Goal: Check status: Check status

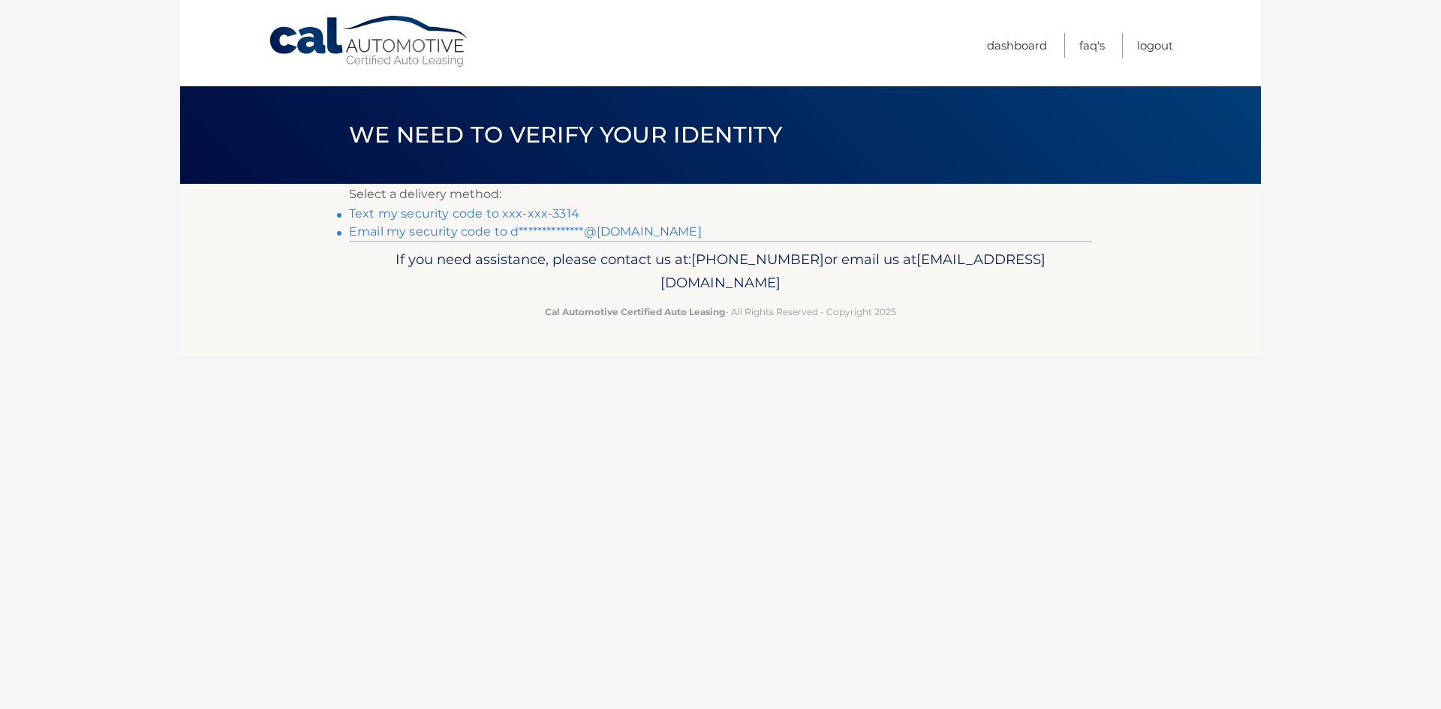
click at [452, 213] on link "Text my security code to xxx-xxx-3314" at bounding box center [464, 213] width 230 height 14
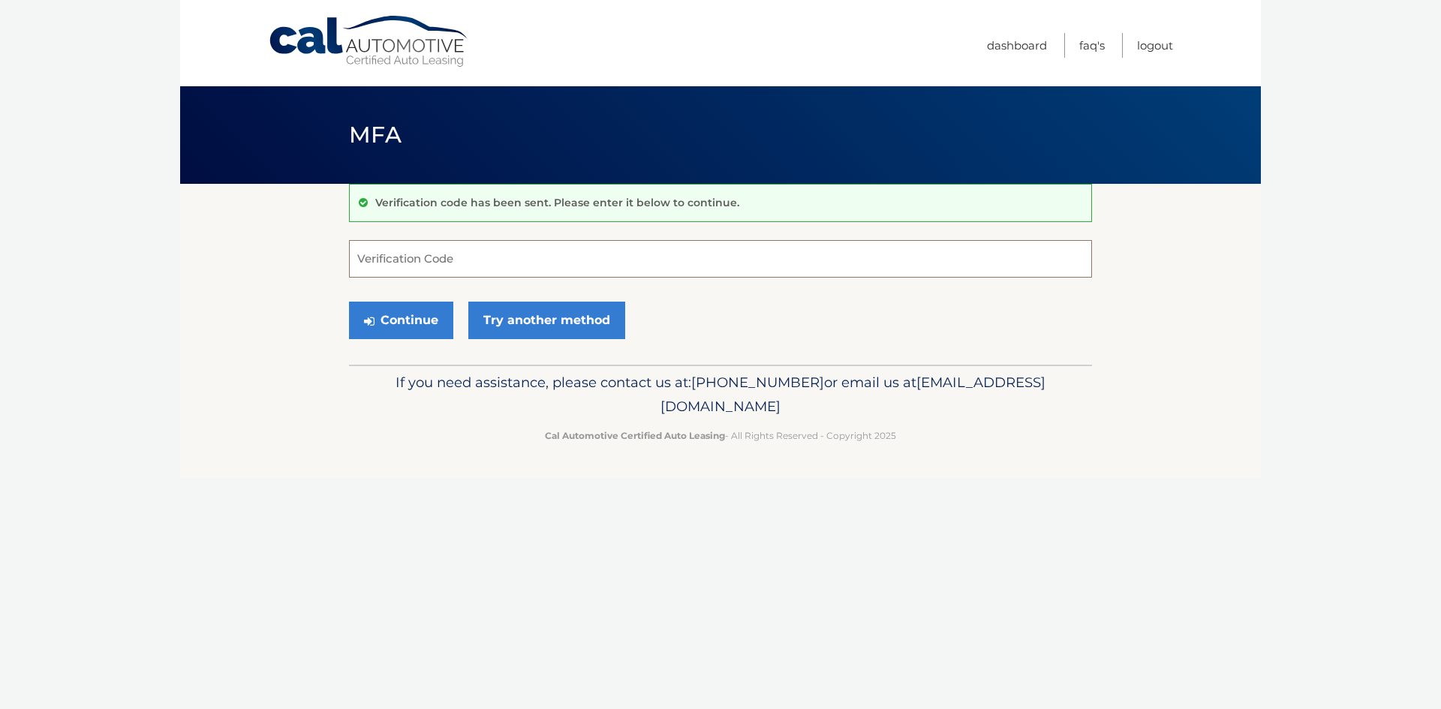
click at [442, 255] on input "Verification Code" at bounding box center [720, 259] width 743 height 38
type input "049039"
click at [431, 308] on button "Continue" at bounding box center [401, 321] width 104 height 38
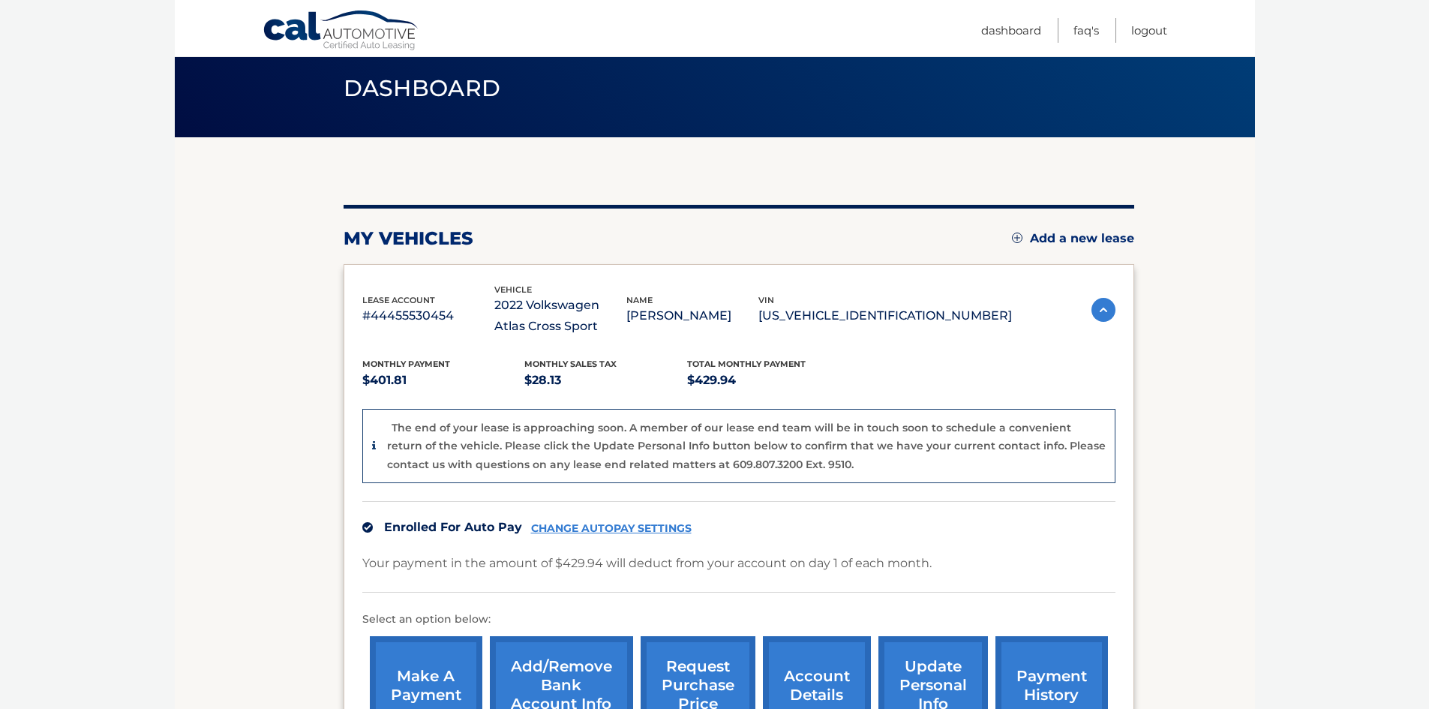
scroll to position [150, 0]
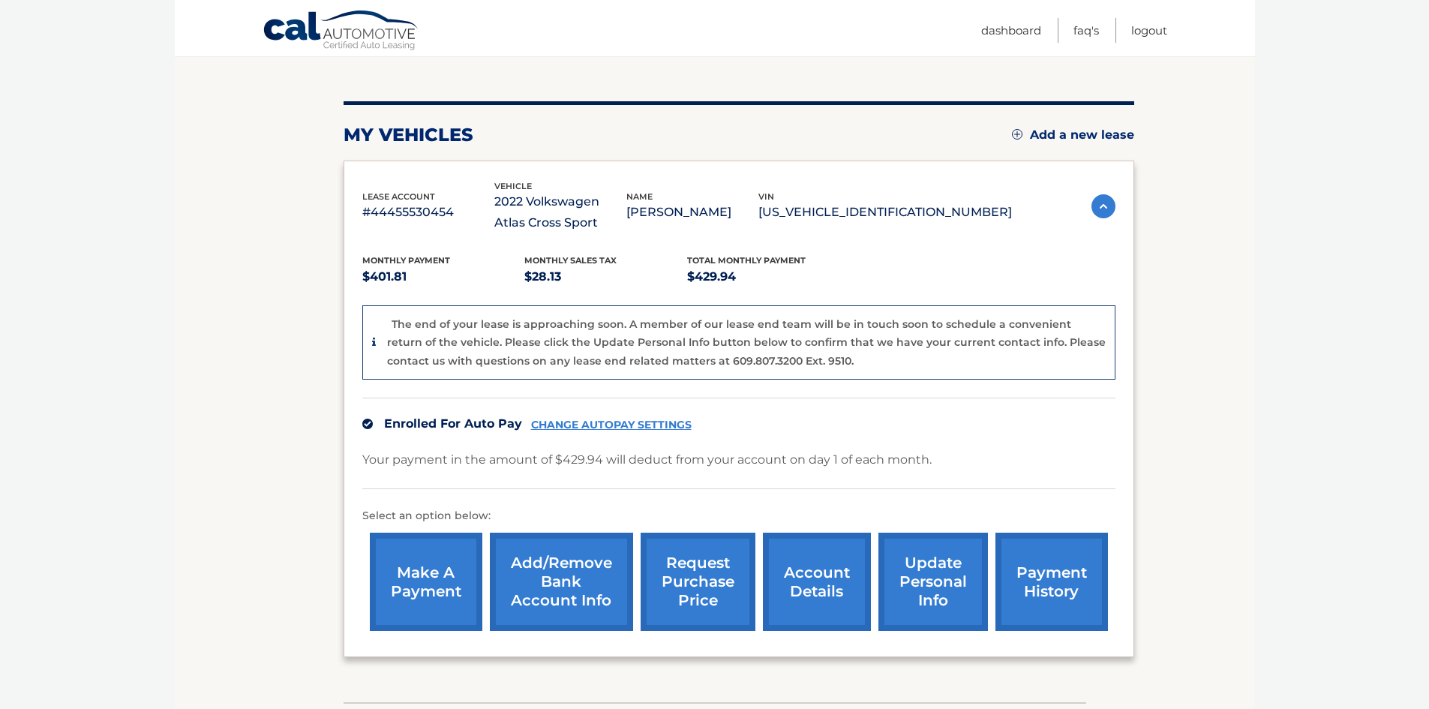
click at [173, 312] on body "Cal Automotive Menu Dashboard FAQ's Logout" at bounding box center [714, 204] width 1429 height 709
click at [1228, 170] on section "my vehicles Add a new lease lease account #44455530454 vehicle 2022 Volkswagen …" at bounding box center [715, 368] width 1081 height 669
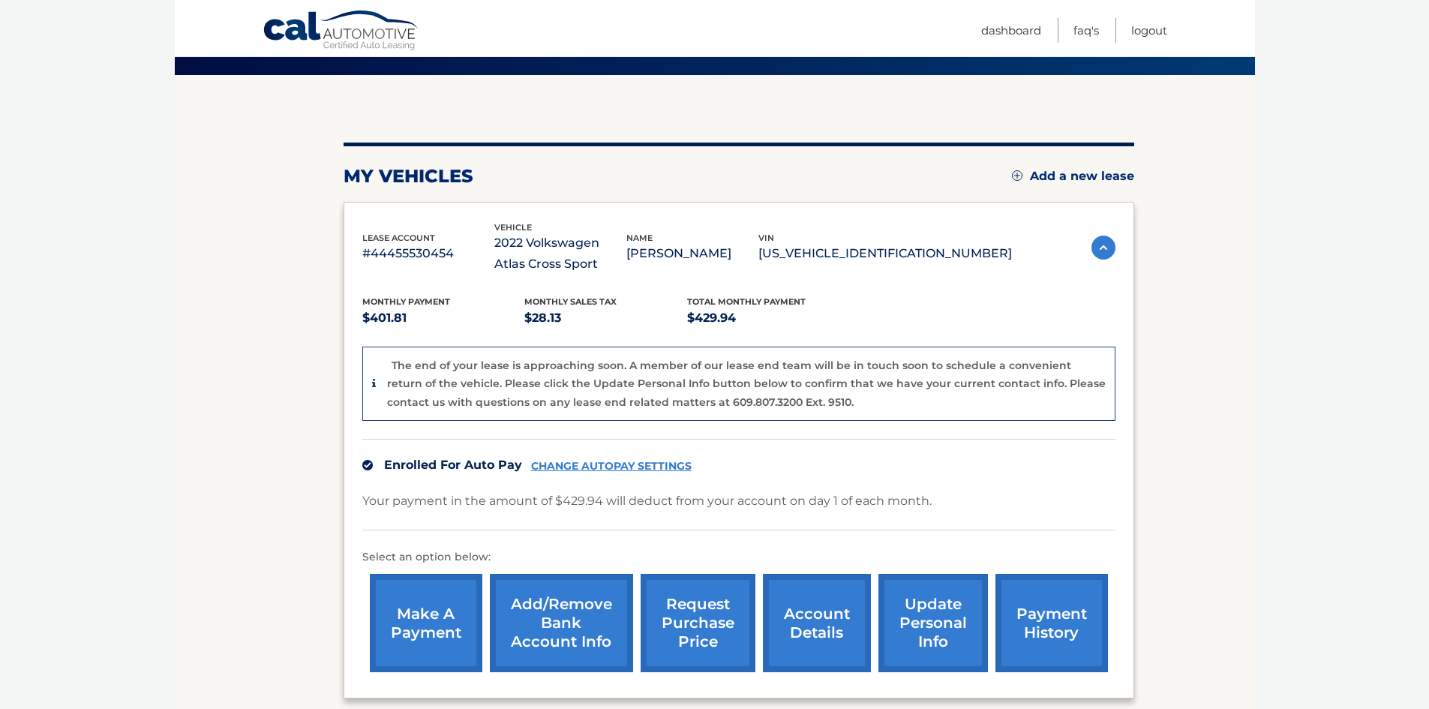
scroll to position [107, 0]
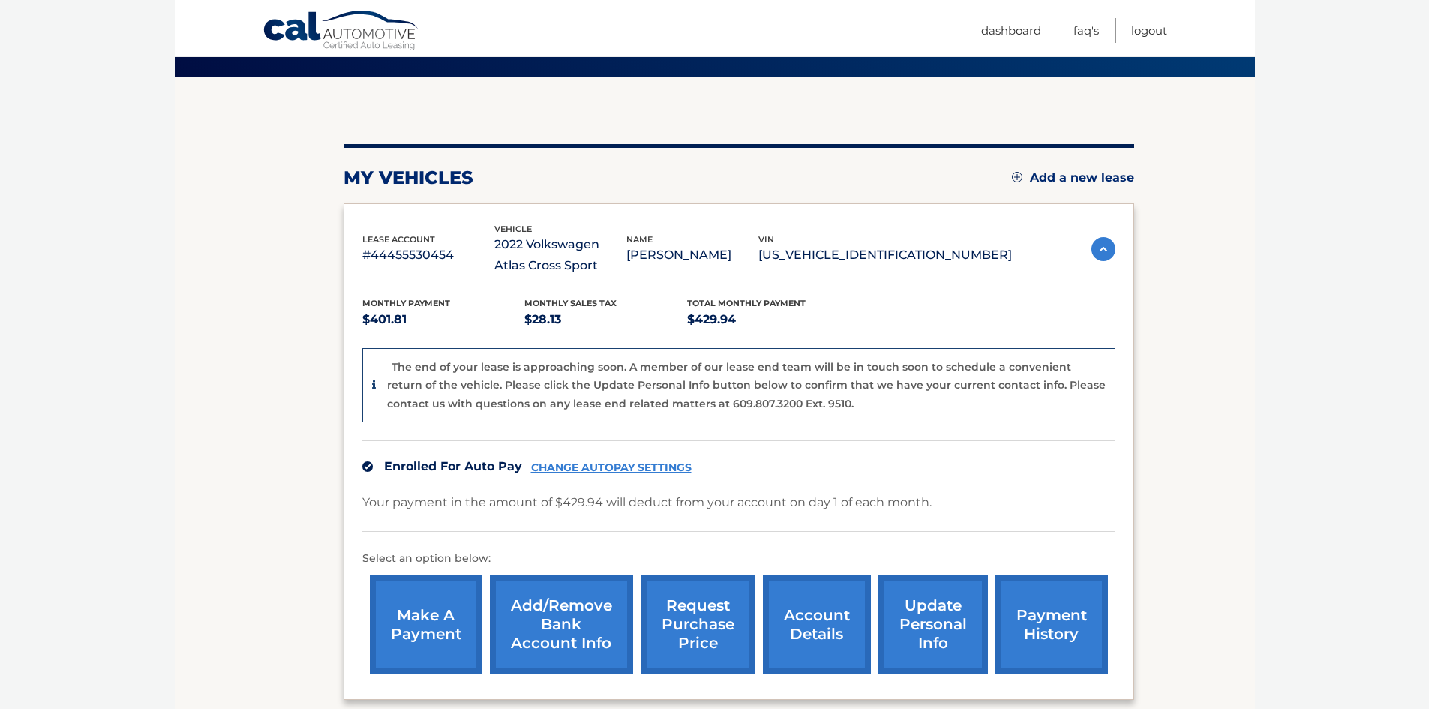
click at [818, 630] on link "account details" at bounding box center [817, 625] width 108 height 98
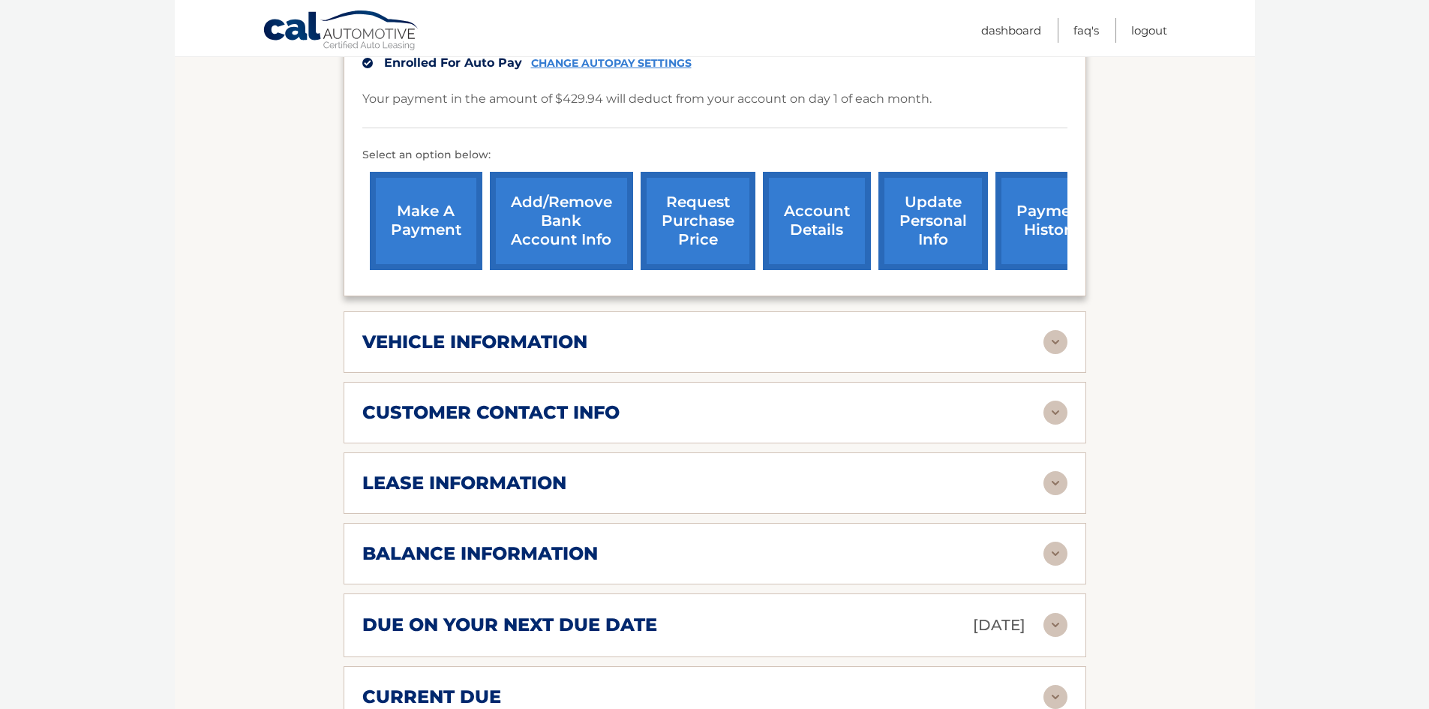
scroll to position [450, 0]
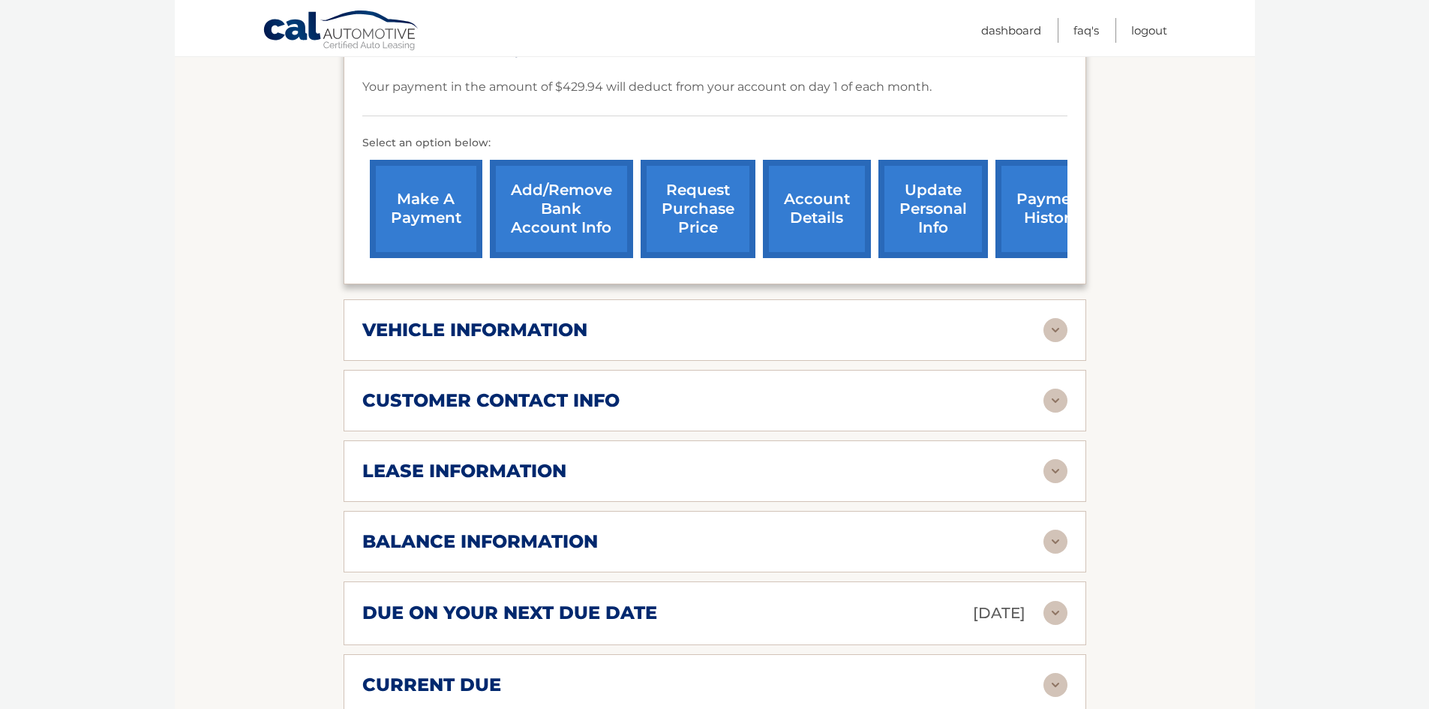
click at [1038, 328] on div "vehicle information" at bounding box center [702, 330] width 681 height 23
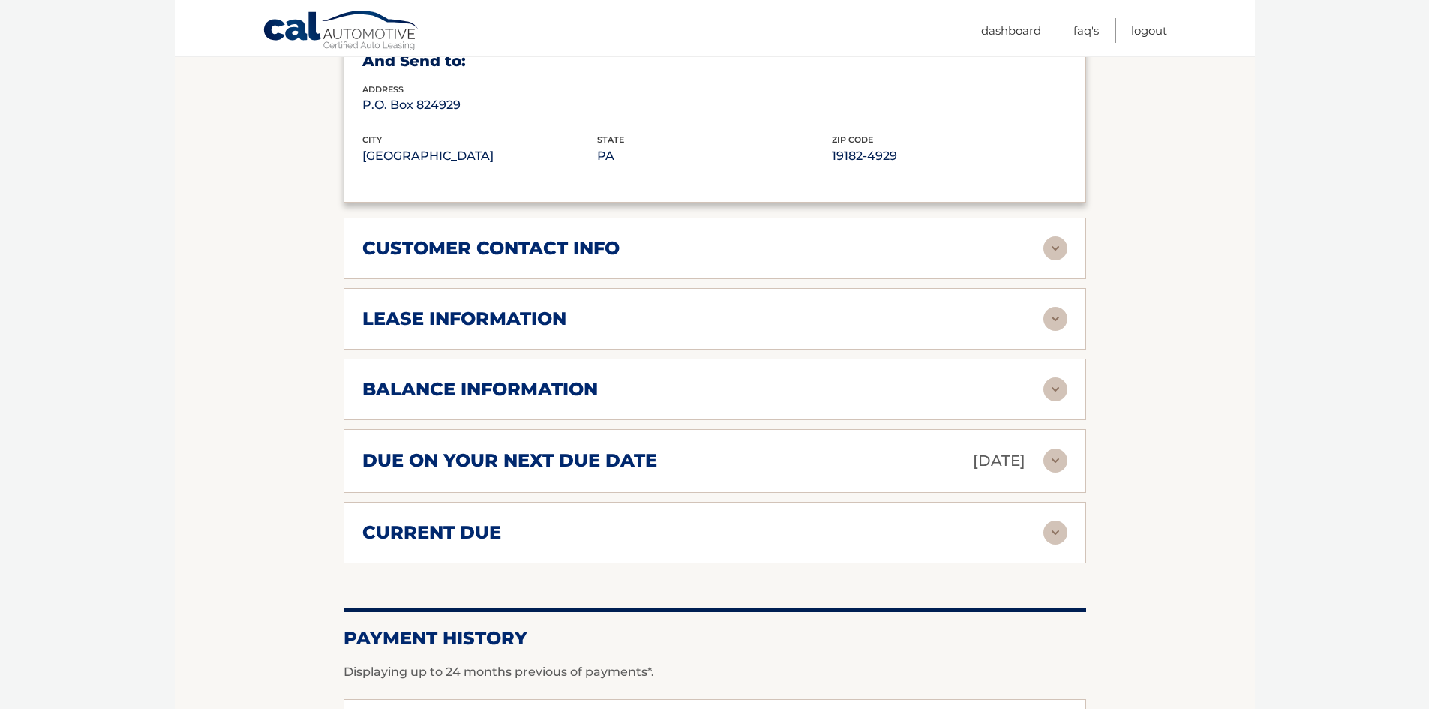
scroll to position [975, 0]
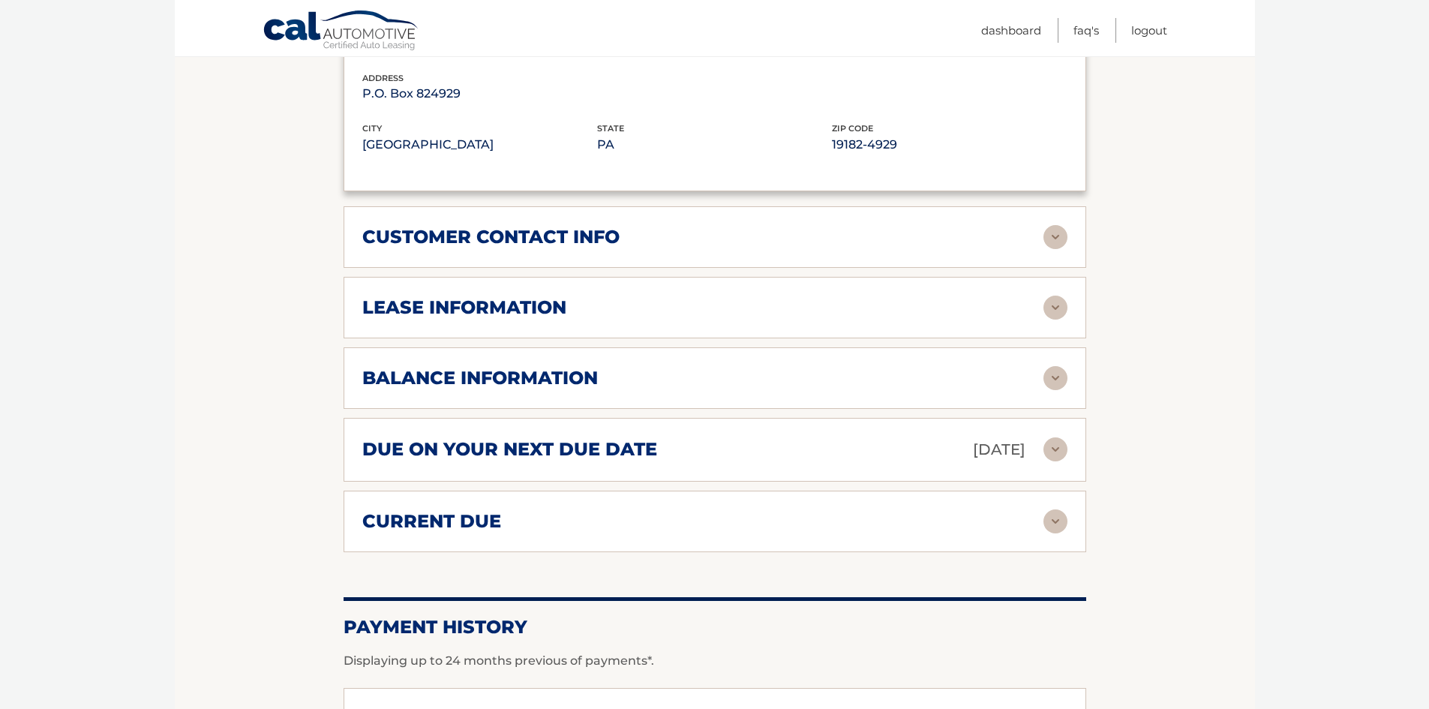
click at [591, 299] on div "lease information" at bounding box center [702, 307] width 681 height 23
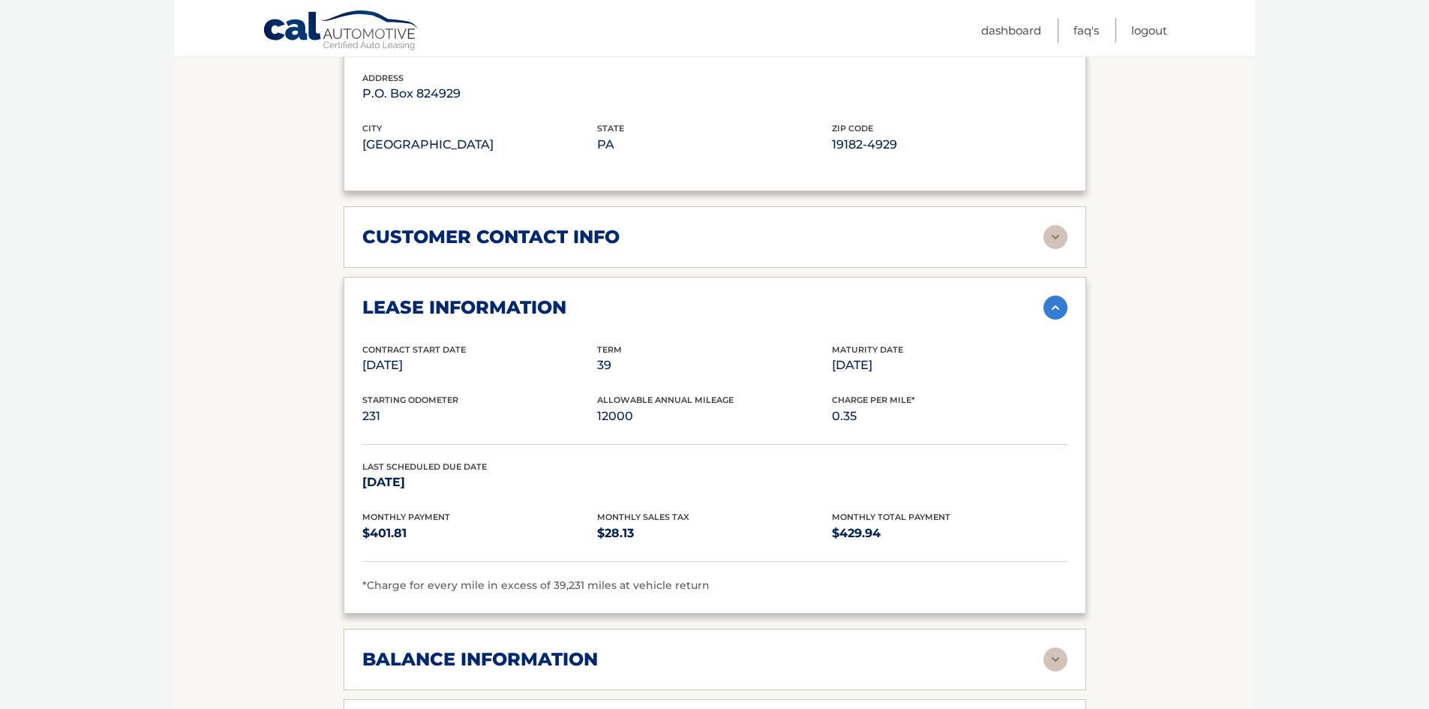
click at [1052, 309] on img at bounding box center [1056, 308] width 24 height 24
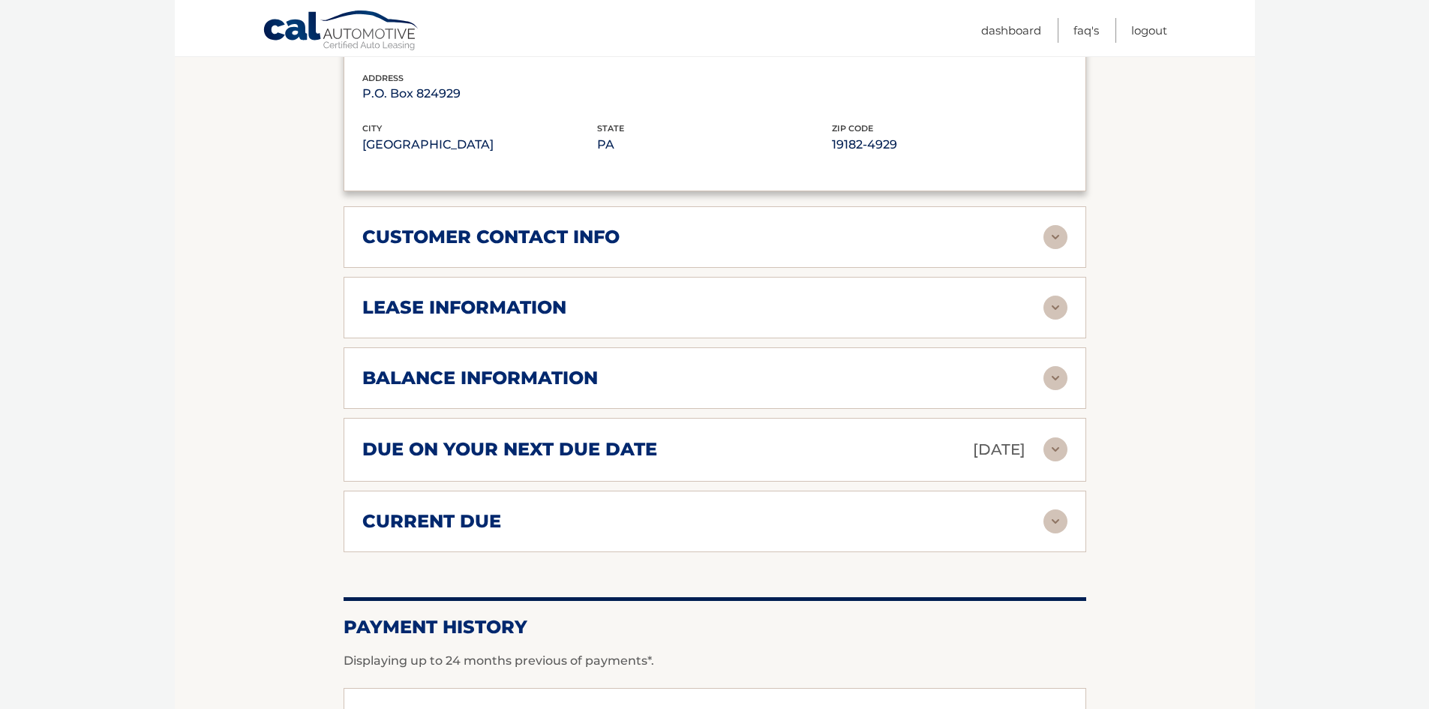
click at [1061, 384] on img at bounding box center [1056, 378] width 24 height 24
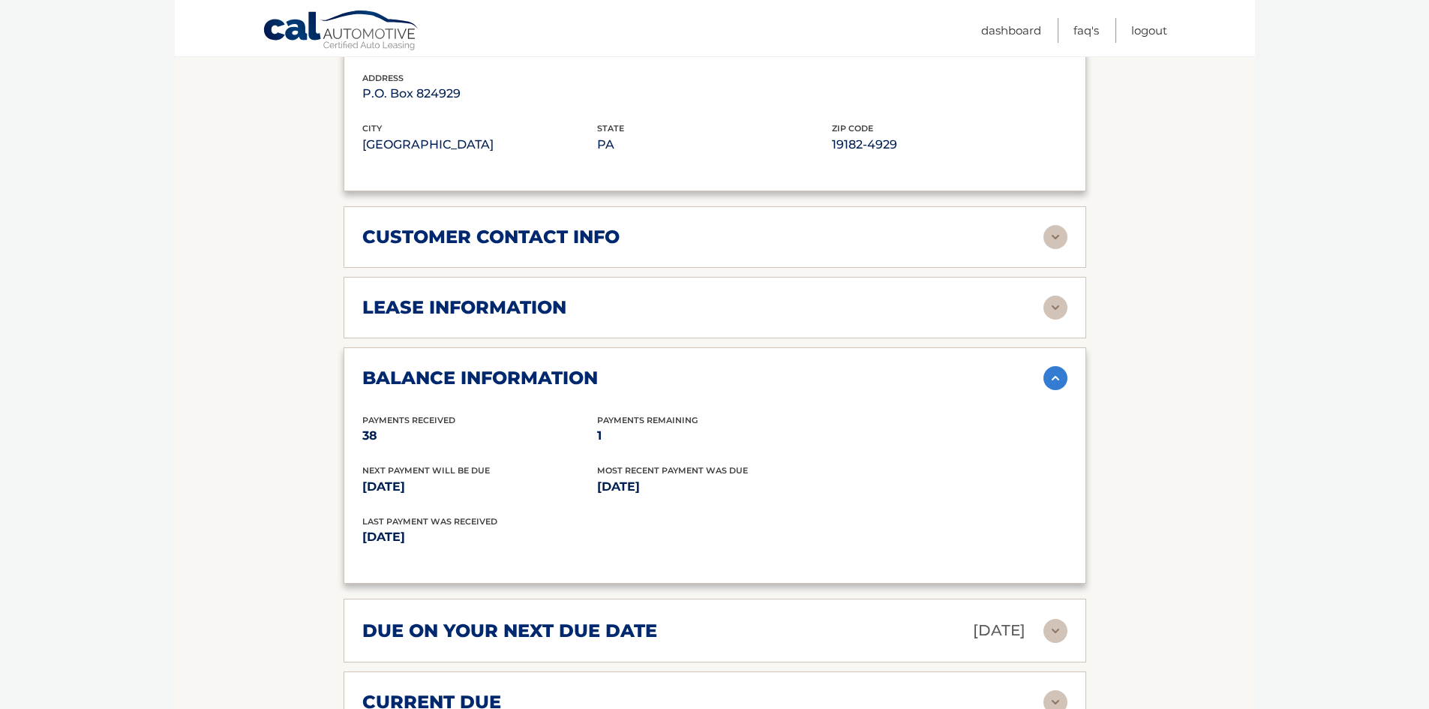
click at [1061, 384] on img at bounding box center [1056, 378] width 24 height 24
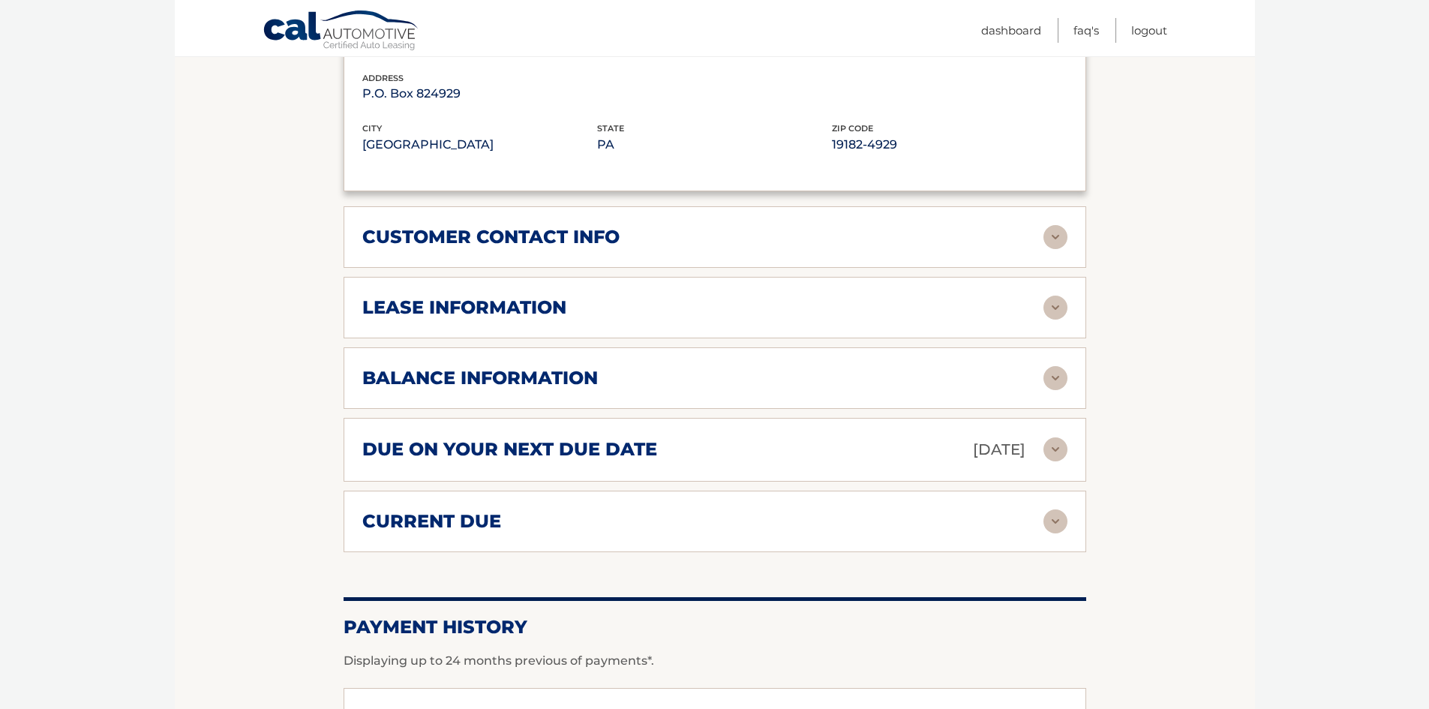
click at [1062, 524] on img at bounding box center [1056, 521] width 24 height 24
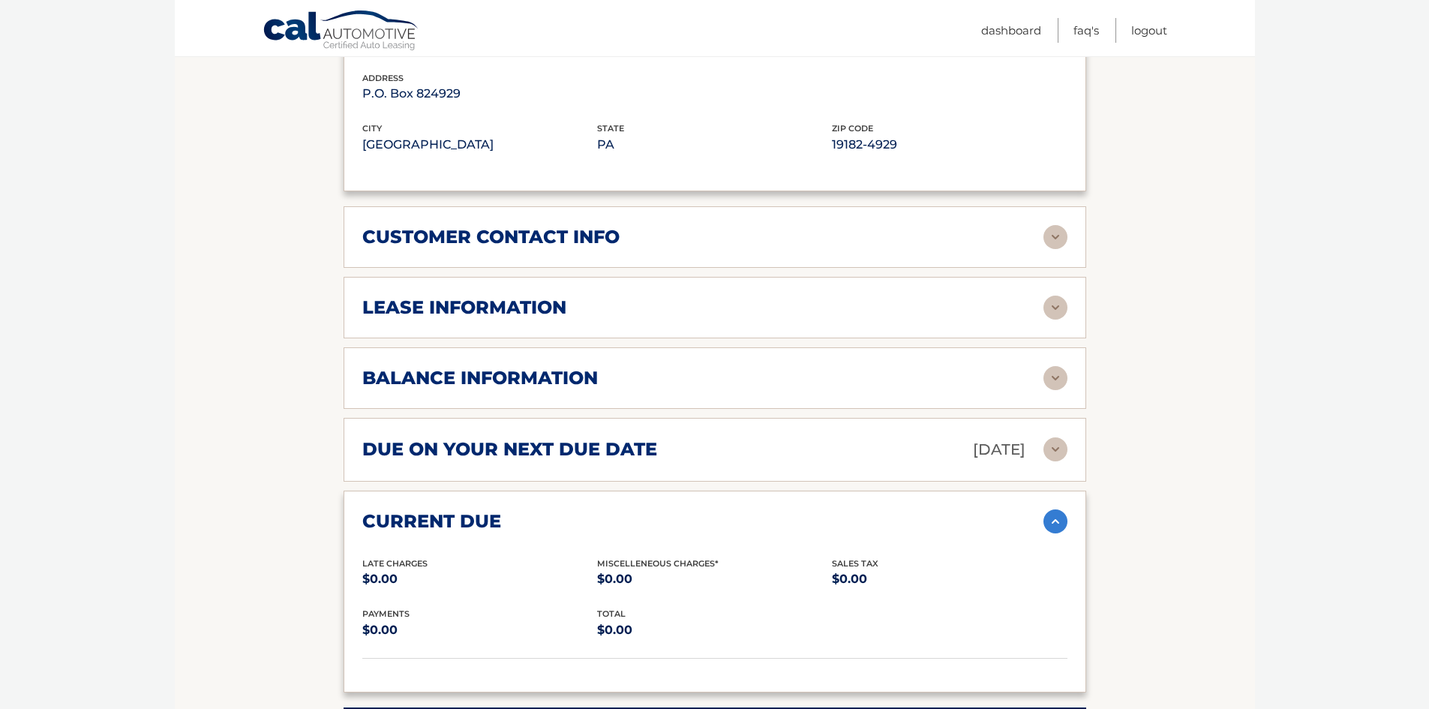
click at [1060, 524] on img at bounding box center [1056, 521] width 24 height 24
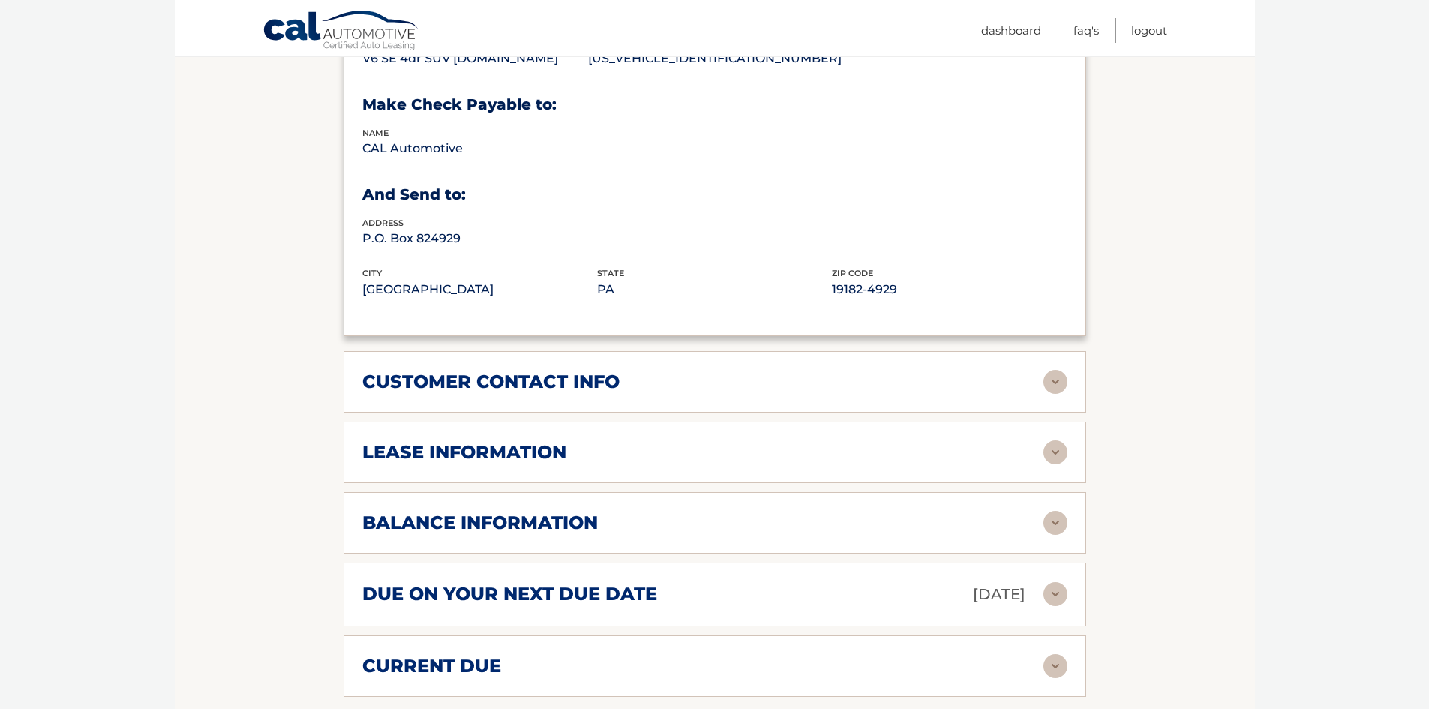
scroll to position [0, 0]
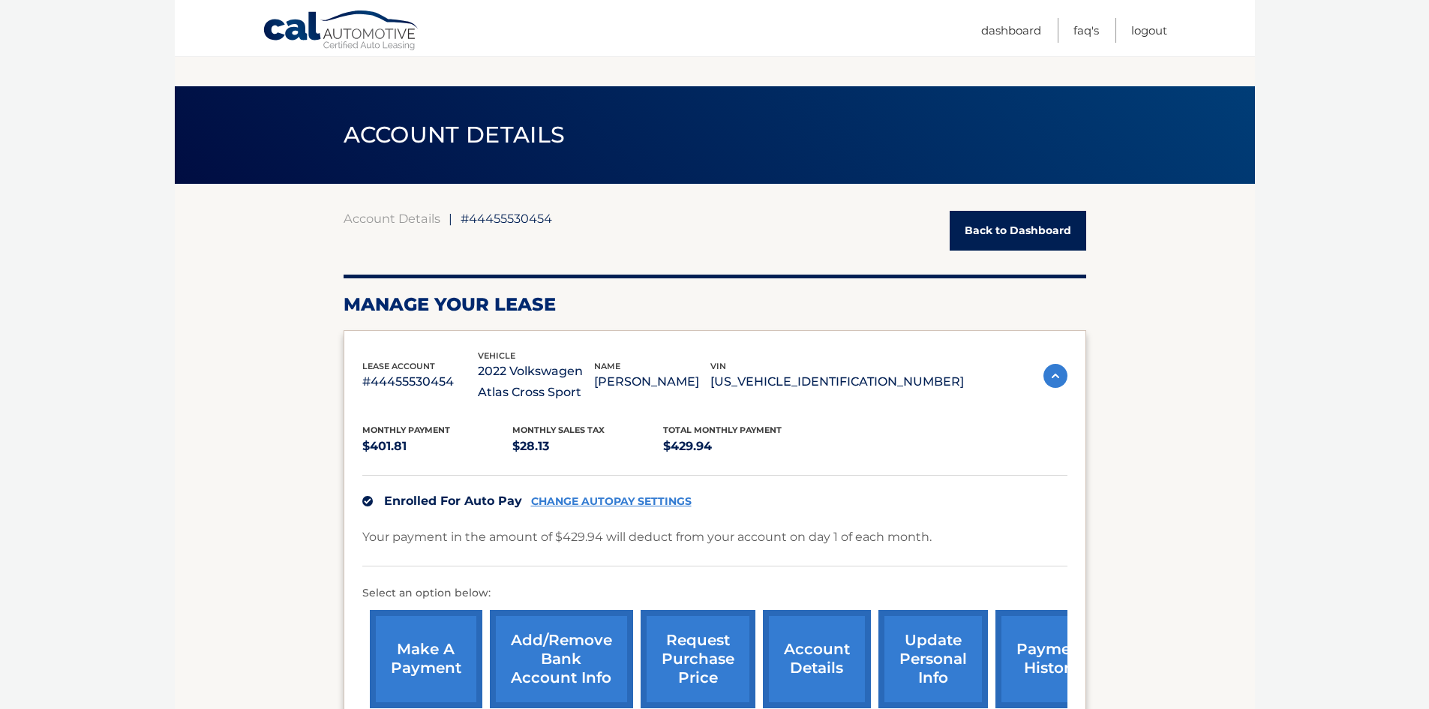
drag, startPoint x: 1211, startPoint y: 497, endPoint x: 1192, endPoint y: 222, distance: 275.3
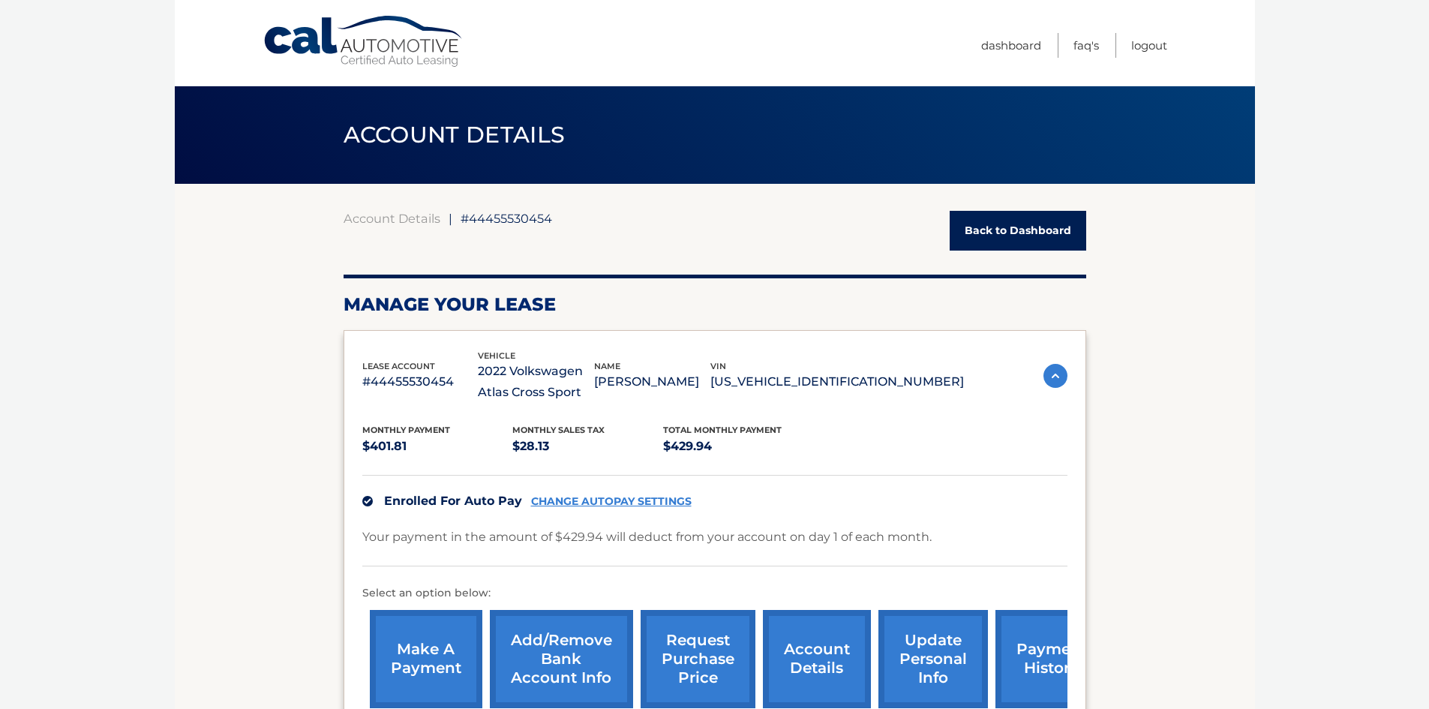
click at [1063, 247] on link "Back to Dashboard" at bounding box center [1018, 231] width 137 height 40
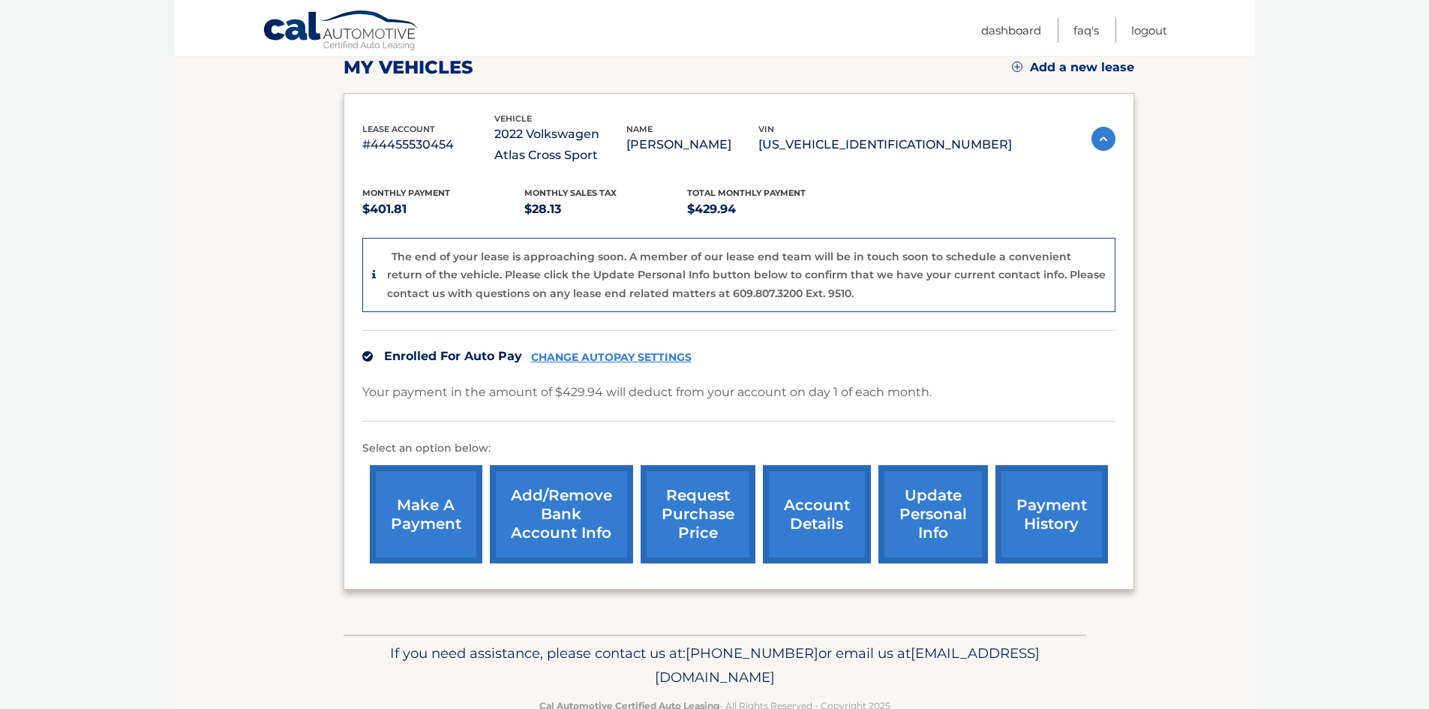
scroll to position [182, 0]
